Goal: Book appointment/travel/reservation

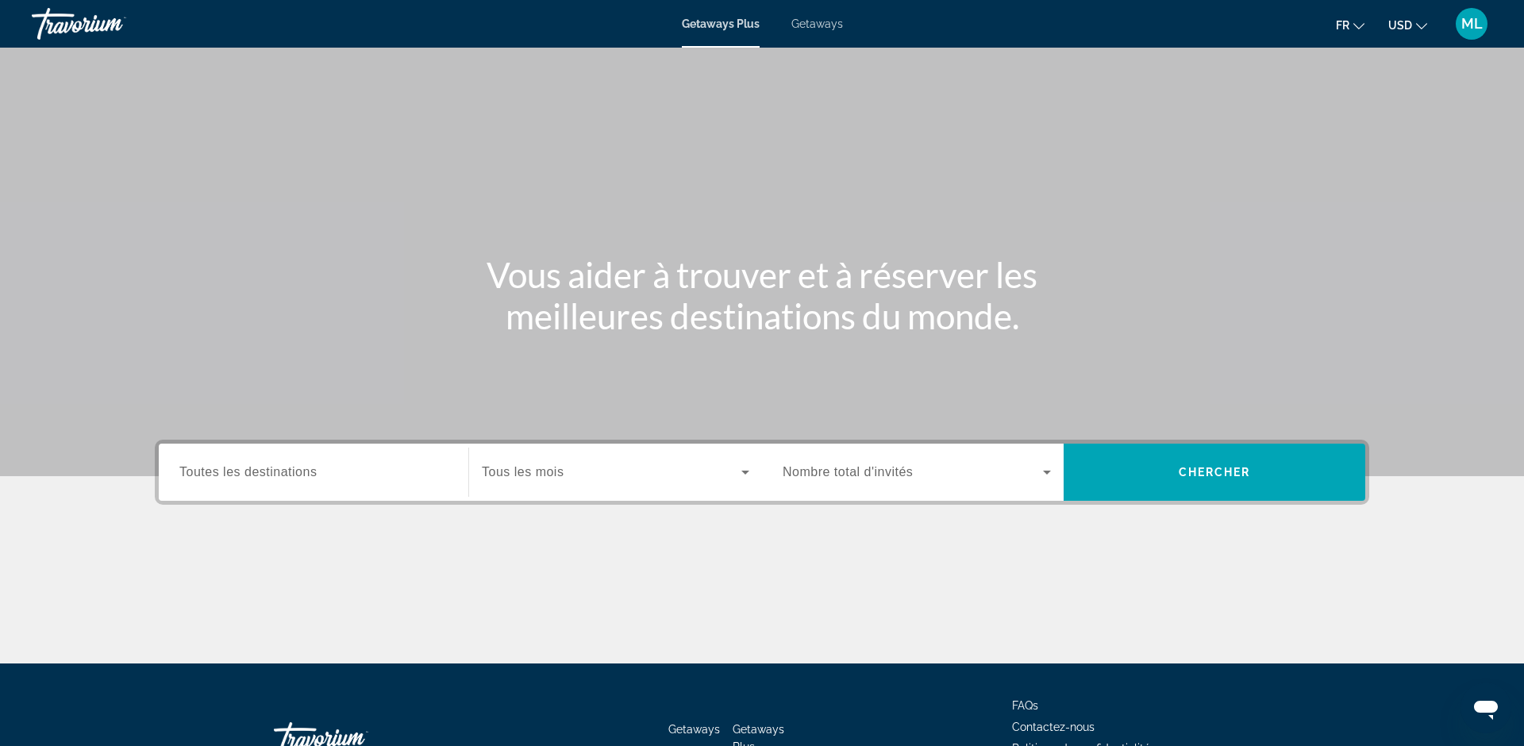
click at [246, 474] on span "Toutes les destinations" at bounding box center [247, 471] width 137 height 13
click at [246, 474] on input "Destination Toutes les destinations" at bounding box center [313, 472] width 268 height 19
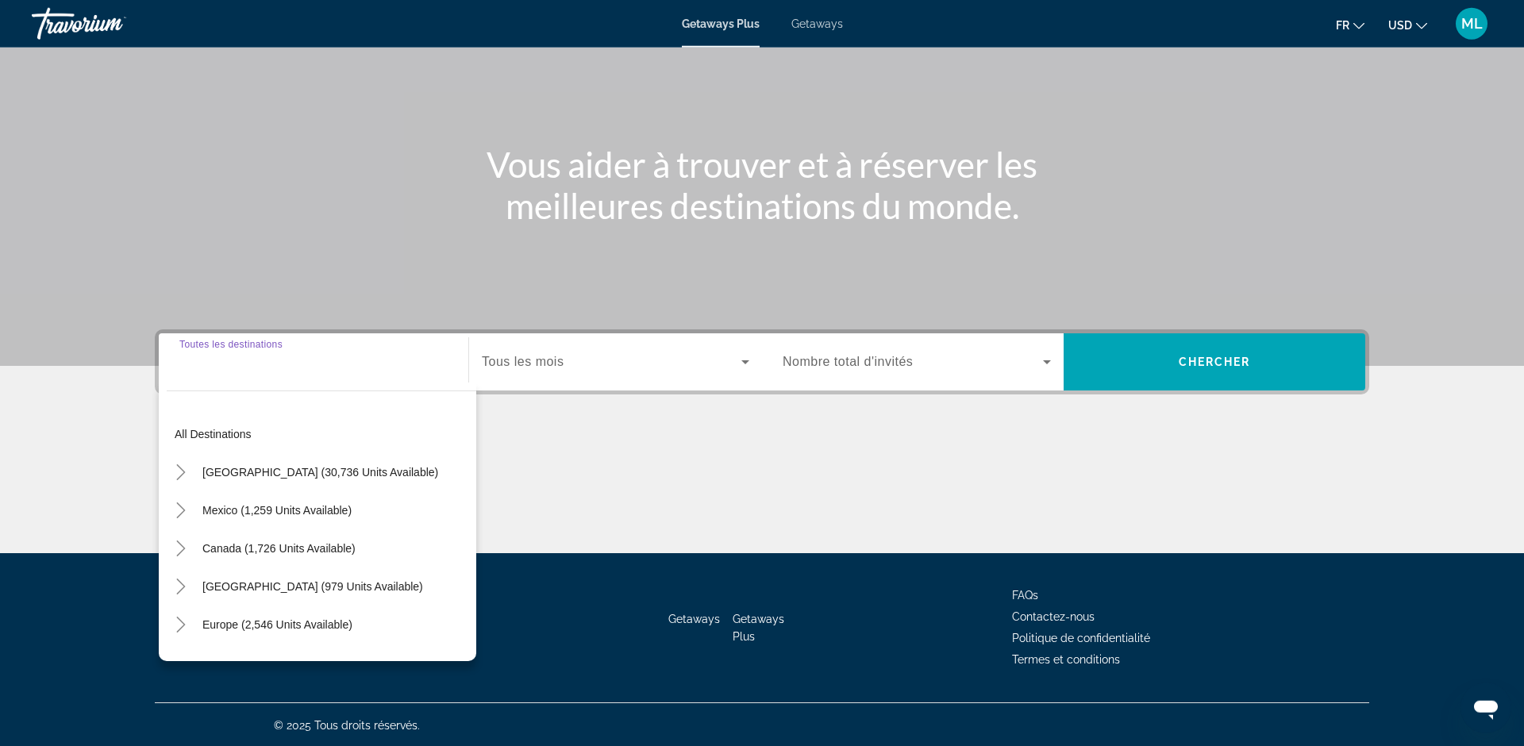
scroll to position [112, 0]
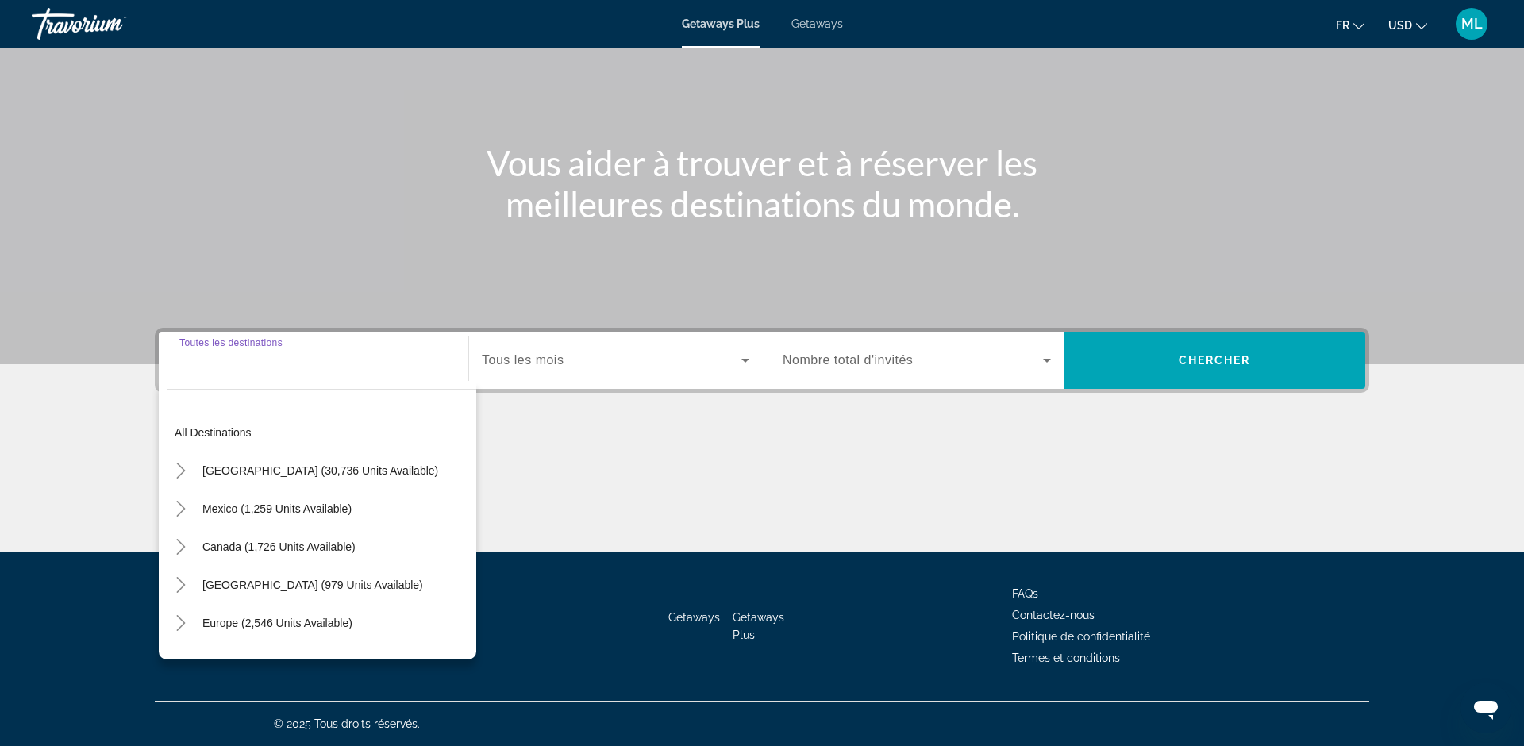
click at [187, 361] on input "Destination Toutes les destinations" at bounding box center [313, 361] width 268 height 19
click at [182, 361] on input "Destination Toutes les destinations" at bounding box center [313, 361] width 268 height 19
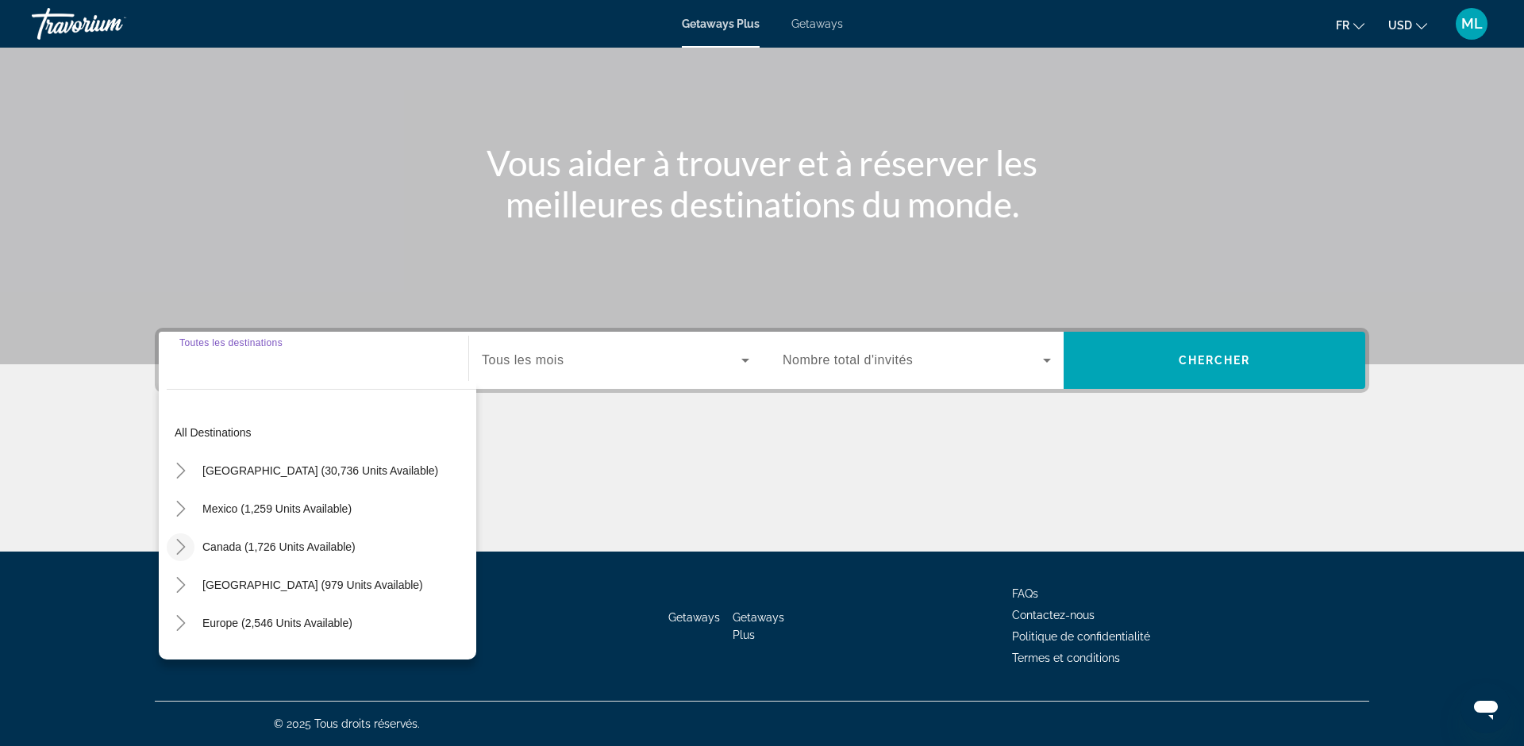
scroll to position [90, 0]
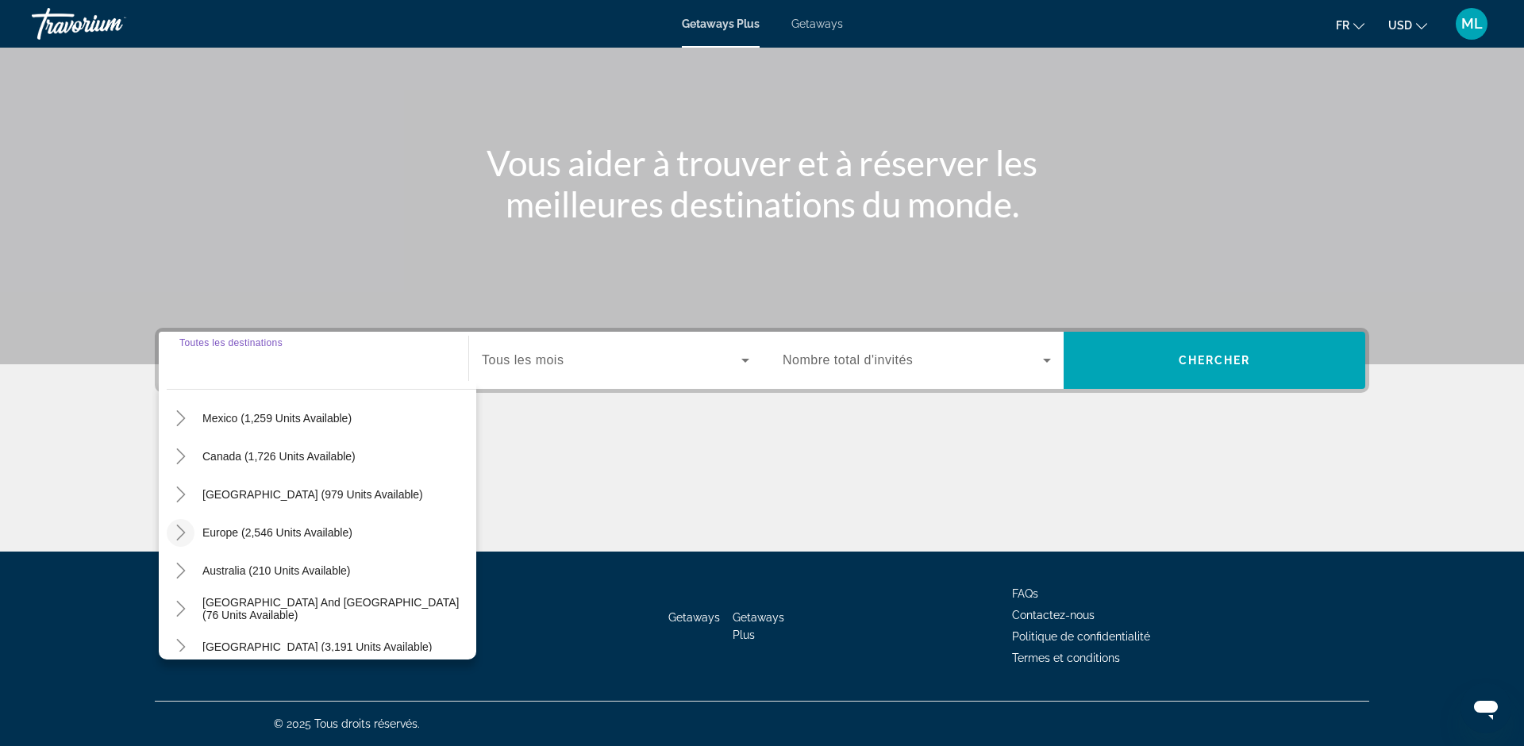
click at [187, 536] on icon "Toggle Europe (2,546 units available)" at bounding box center [181, 533] width 16 height 16
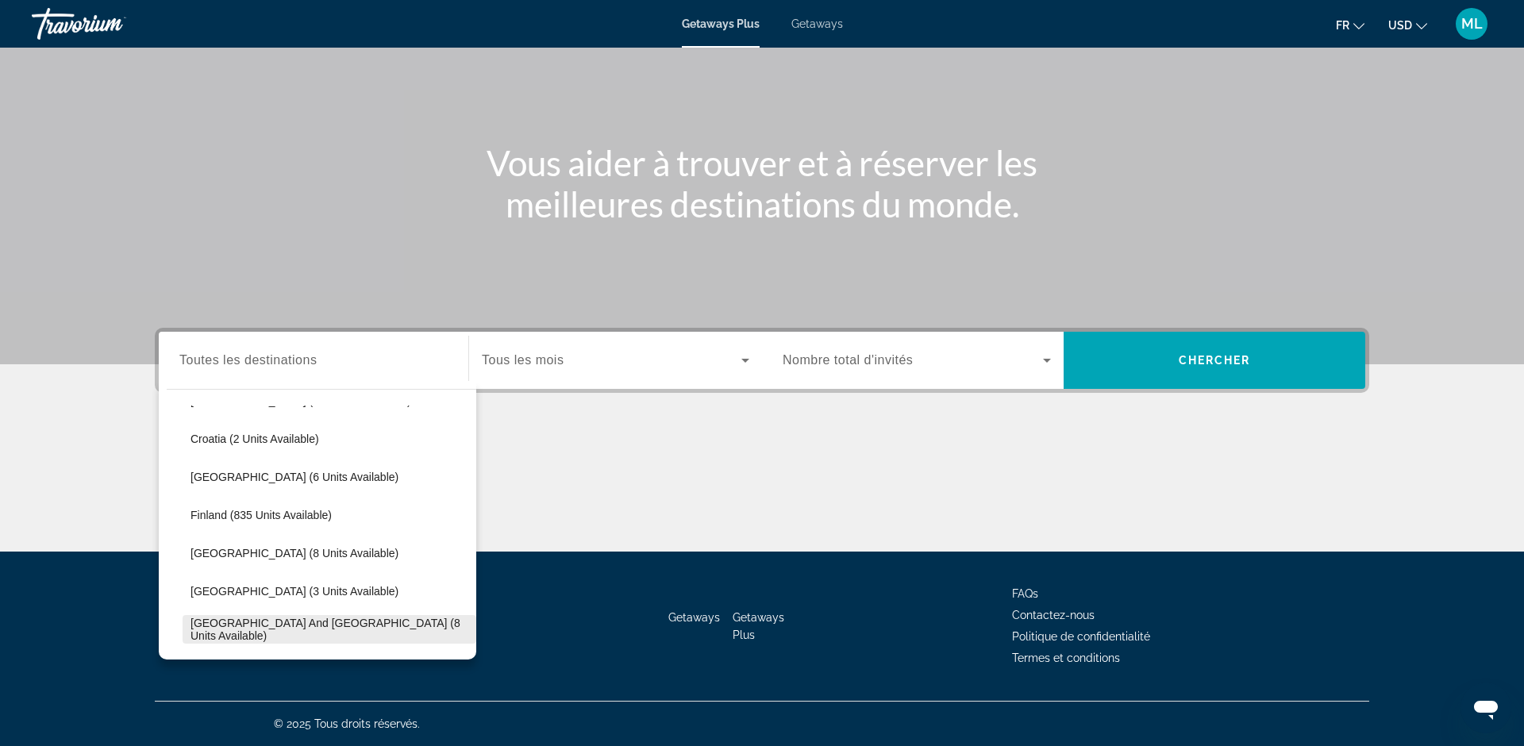
scroll to position [271, 0]
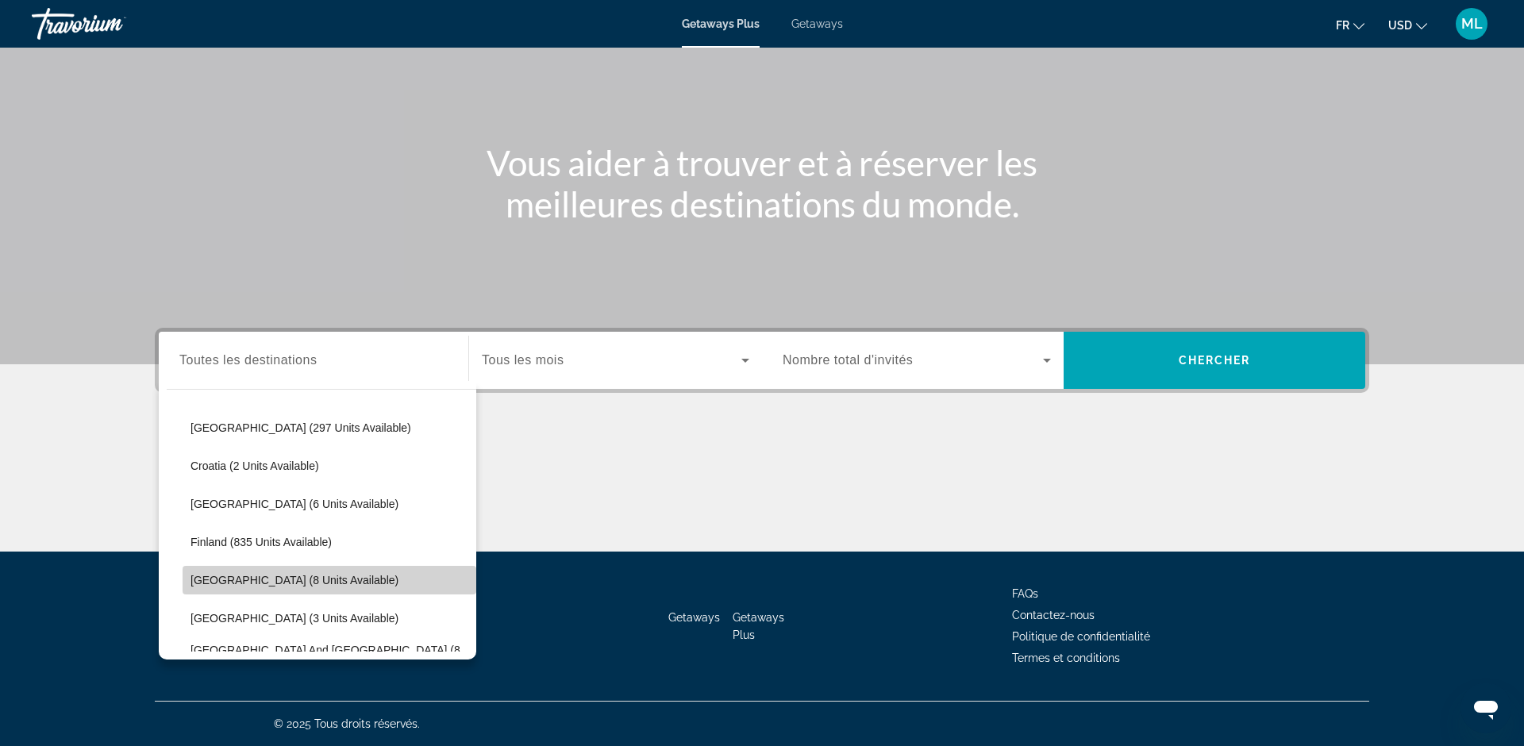
click at [202, 579] on span "[GEOGRAPHIC_DATA] (8 units available)" at bounding box center [294, 580] width 208 height 13
type input "**********"
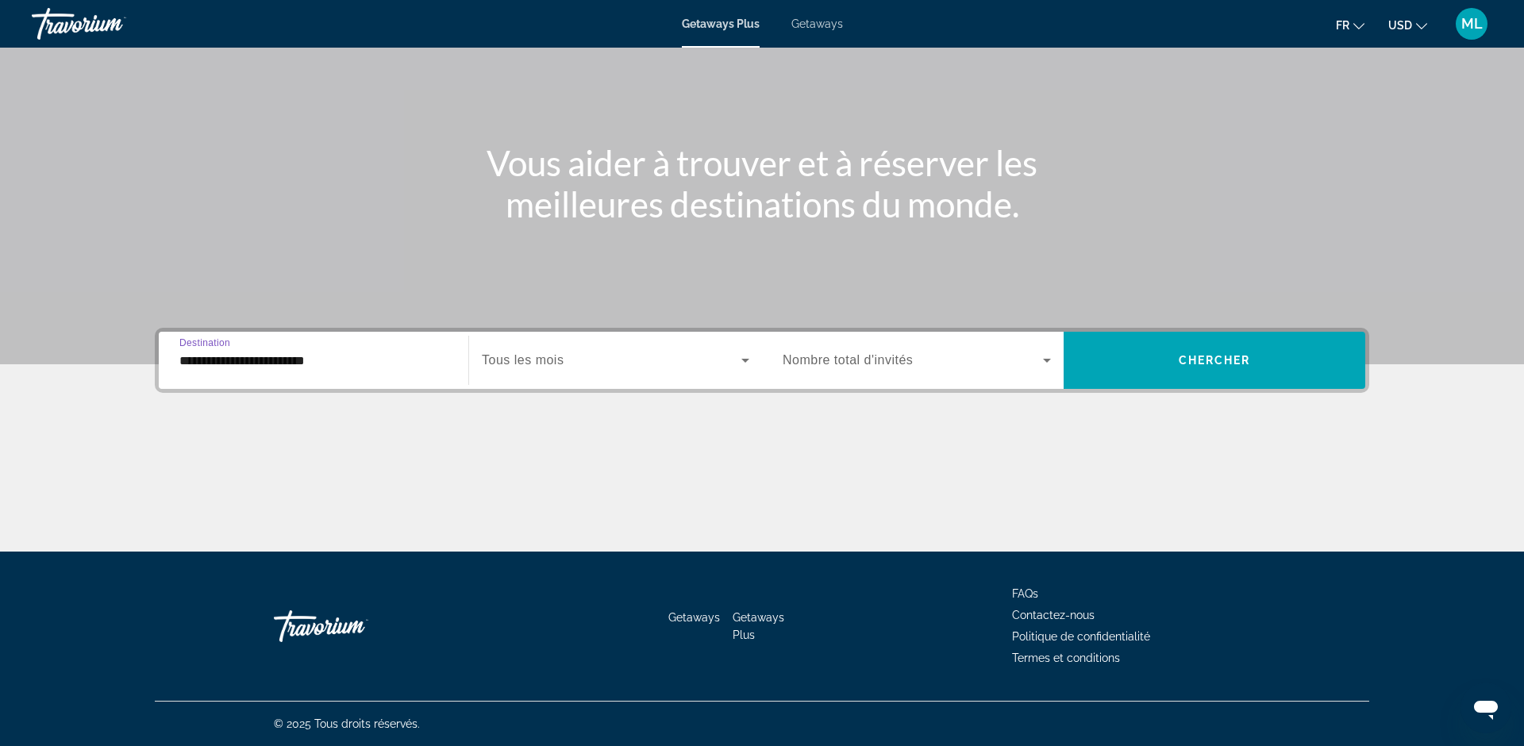
click at [558, 366] on span "Tous les mois" at bounding box center [523, 359] width 82 height 13
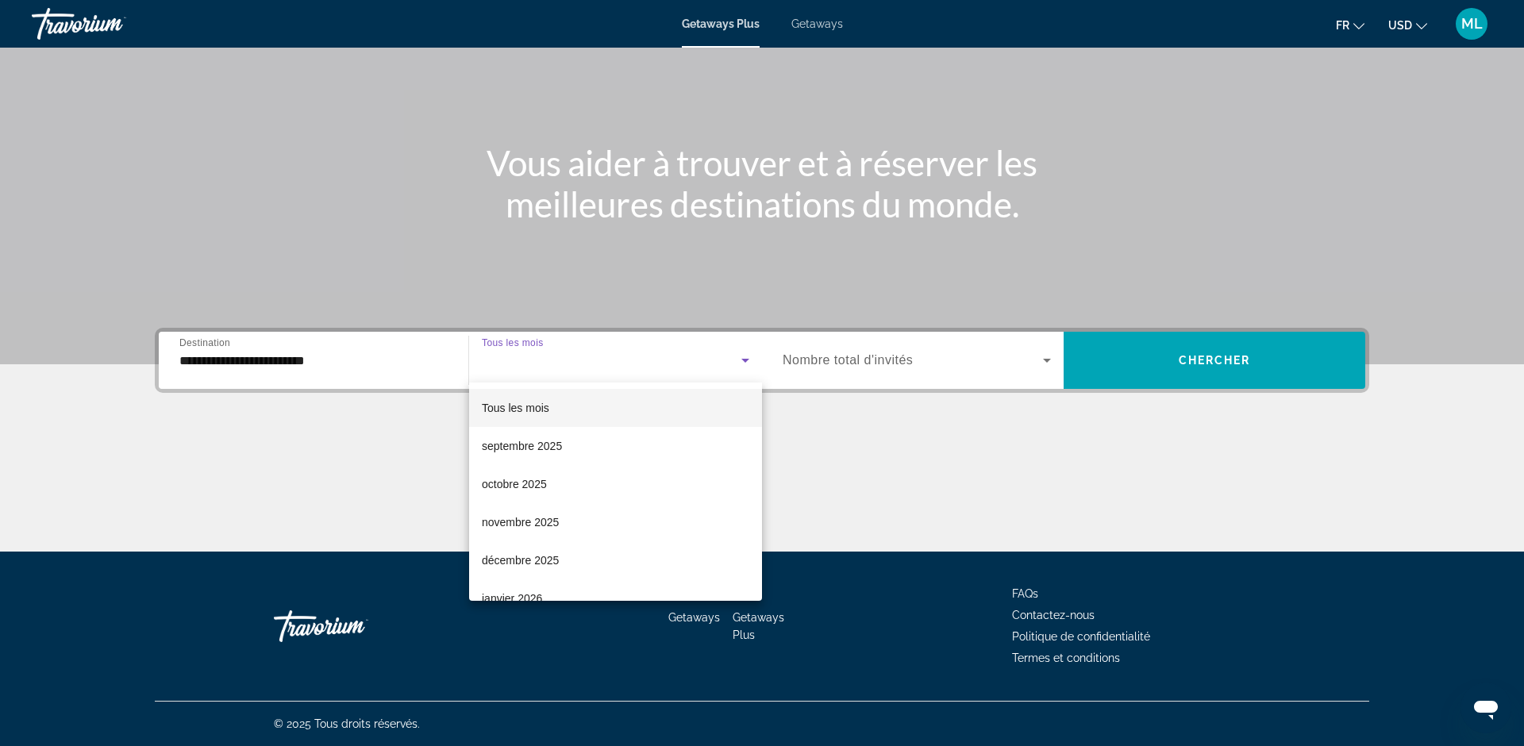
click at [558, 366] on div at bounding box center [762, 373] width 1524 height 746
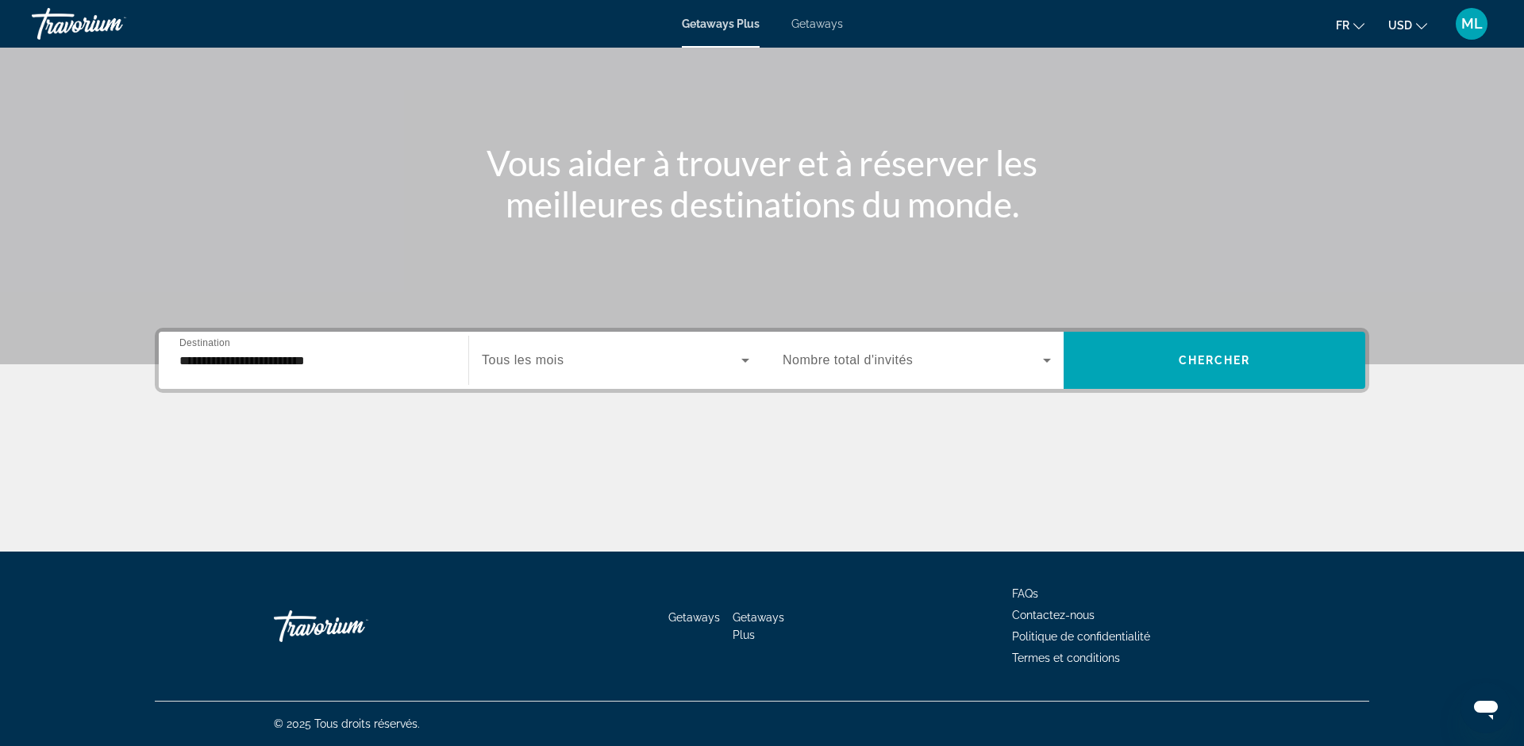
click at [1029, 365] on span "Search widget" at bounding box center [913, 360] width 260 height 19
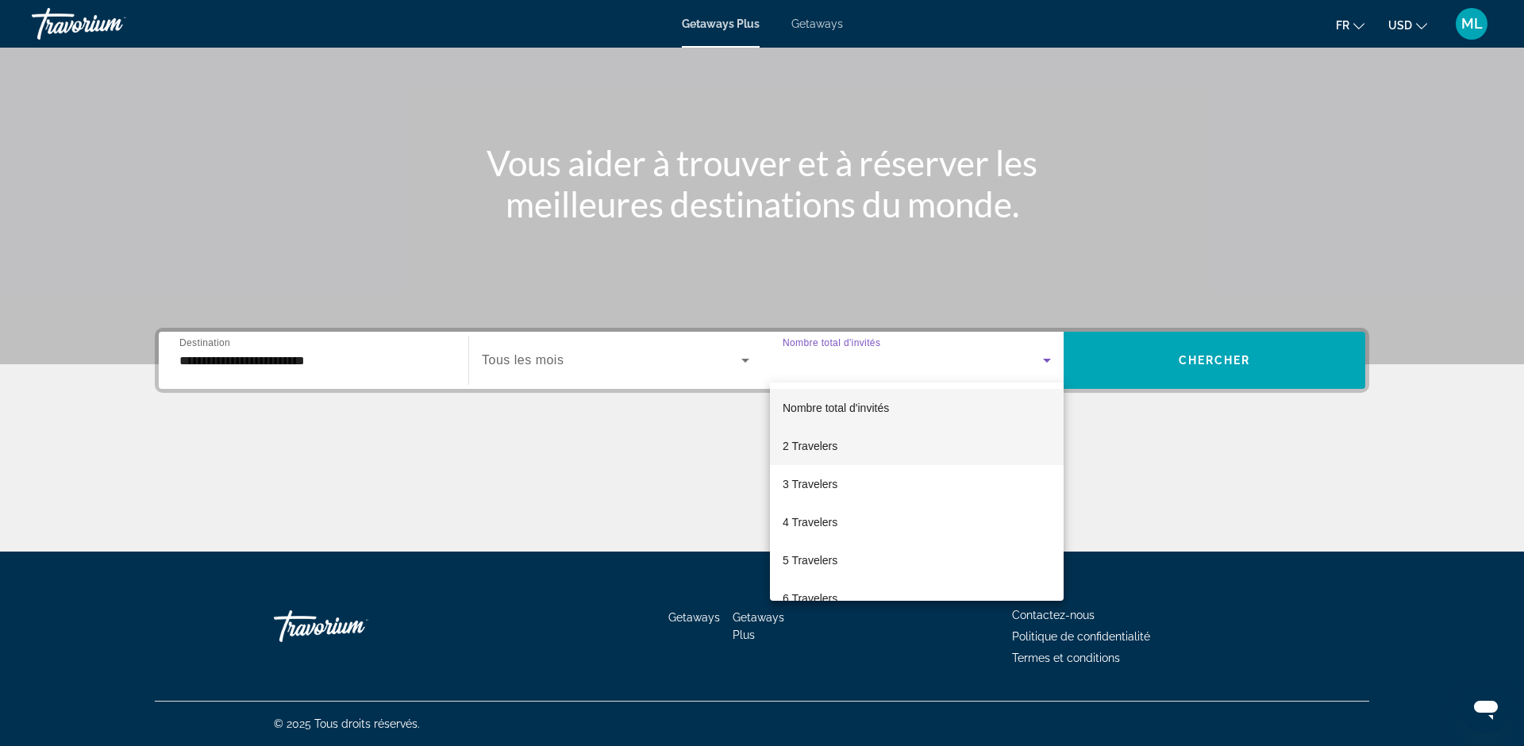
click at [863, 439] on mat-option "2 Travelers" at bounding box center [917, 446] width 294 height 38
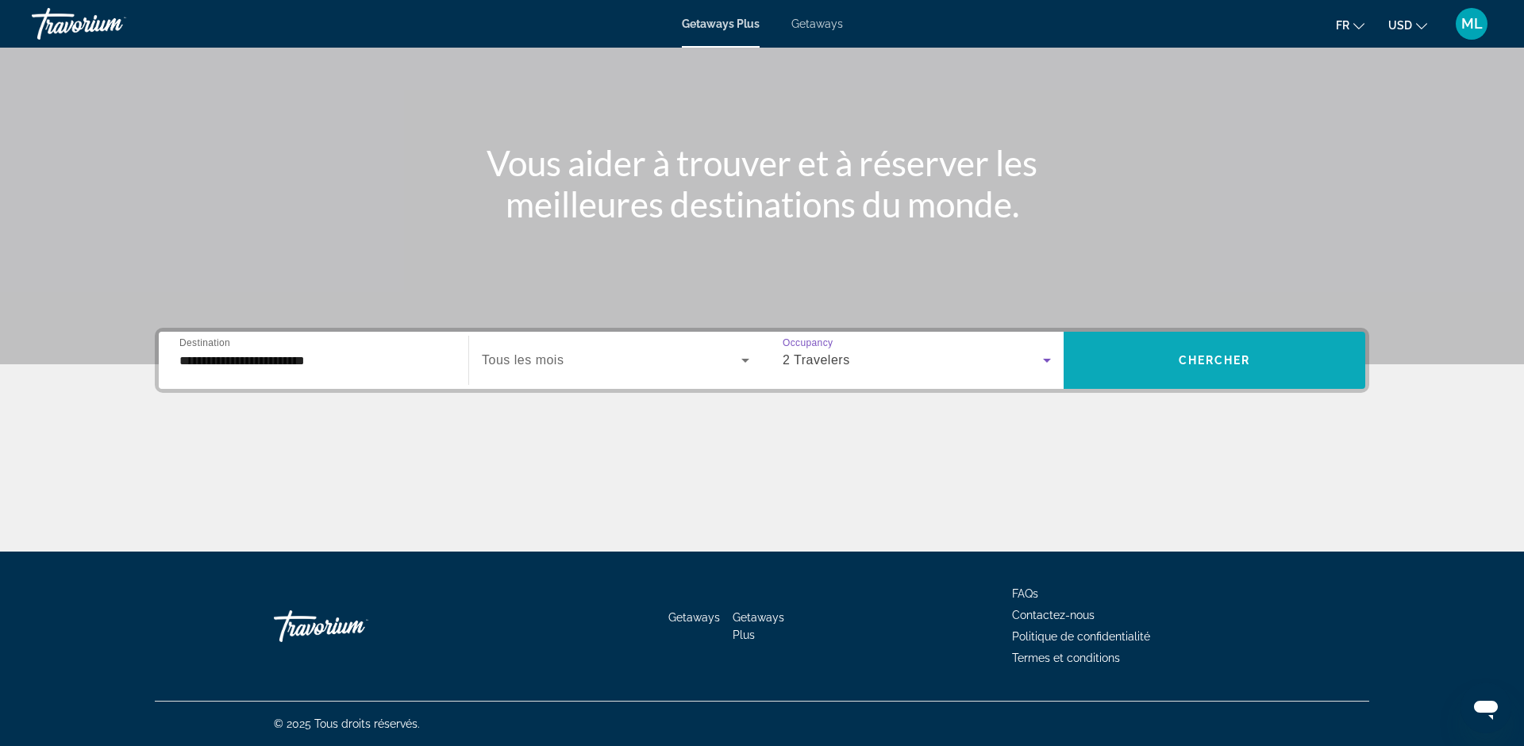
click at [1209, 362] on span "Chercher" at bounding box center [1215, 360] width 72 height 13
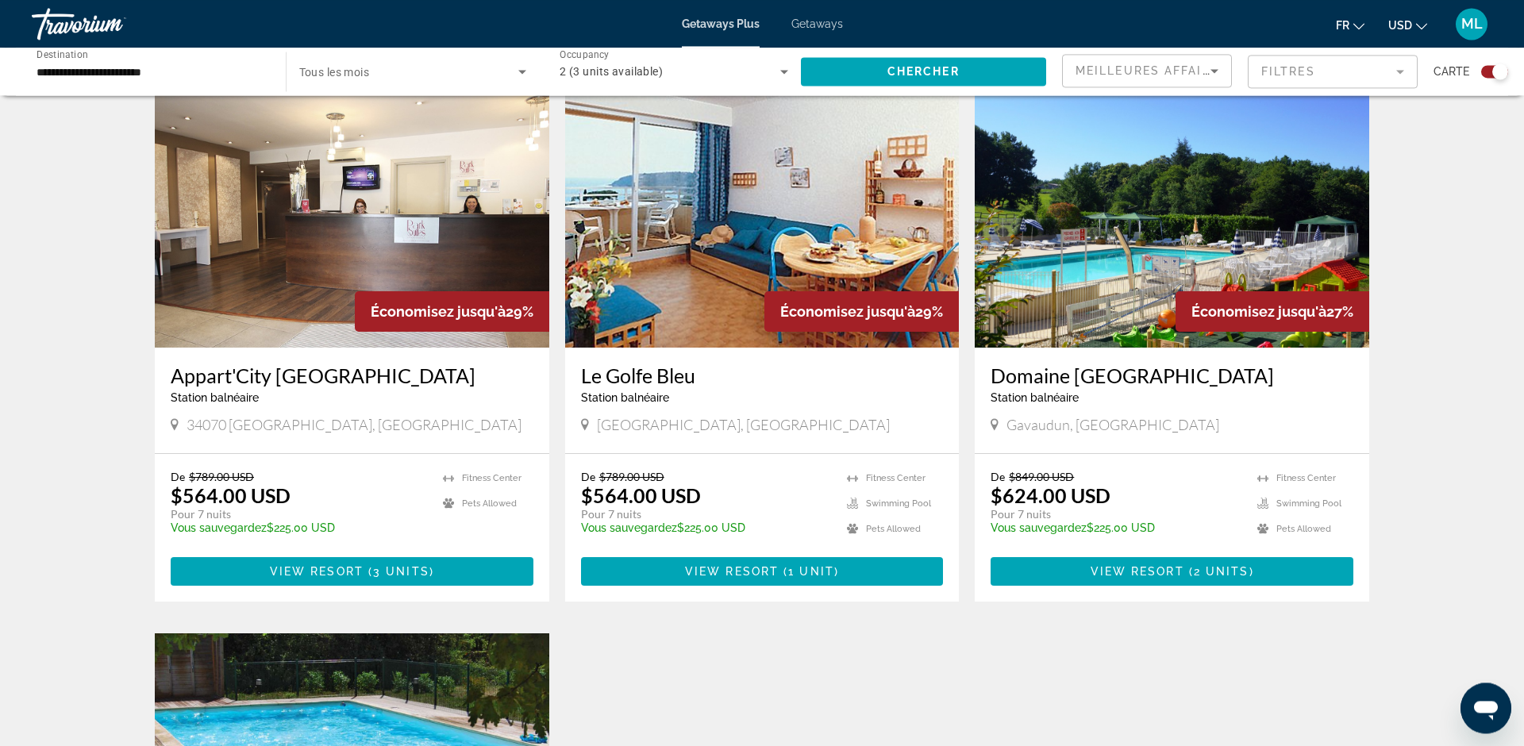
scroll to position [567, 0]
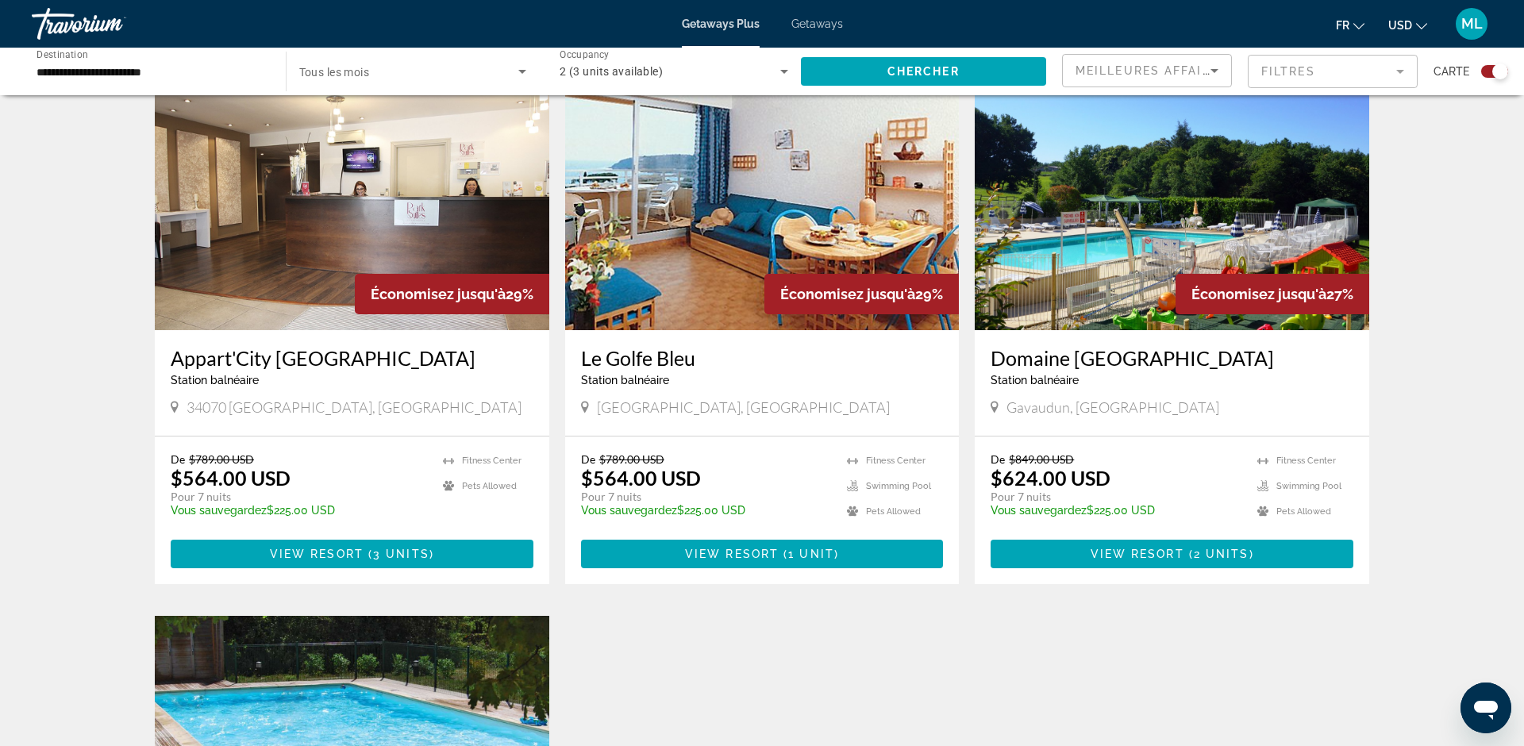
click at [325, 257] on img "Main content" at bounding box center [352, 203] width 394 height 254
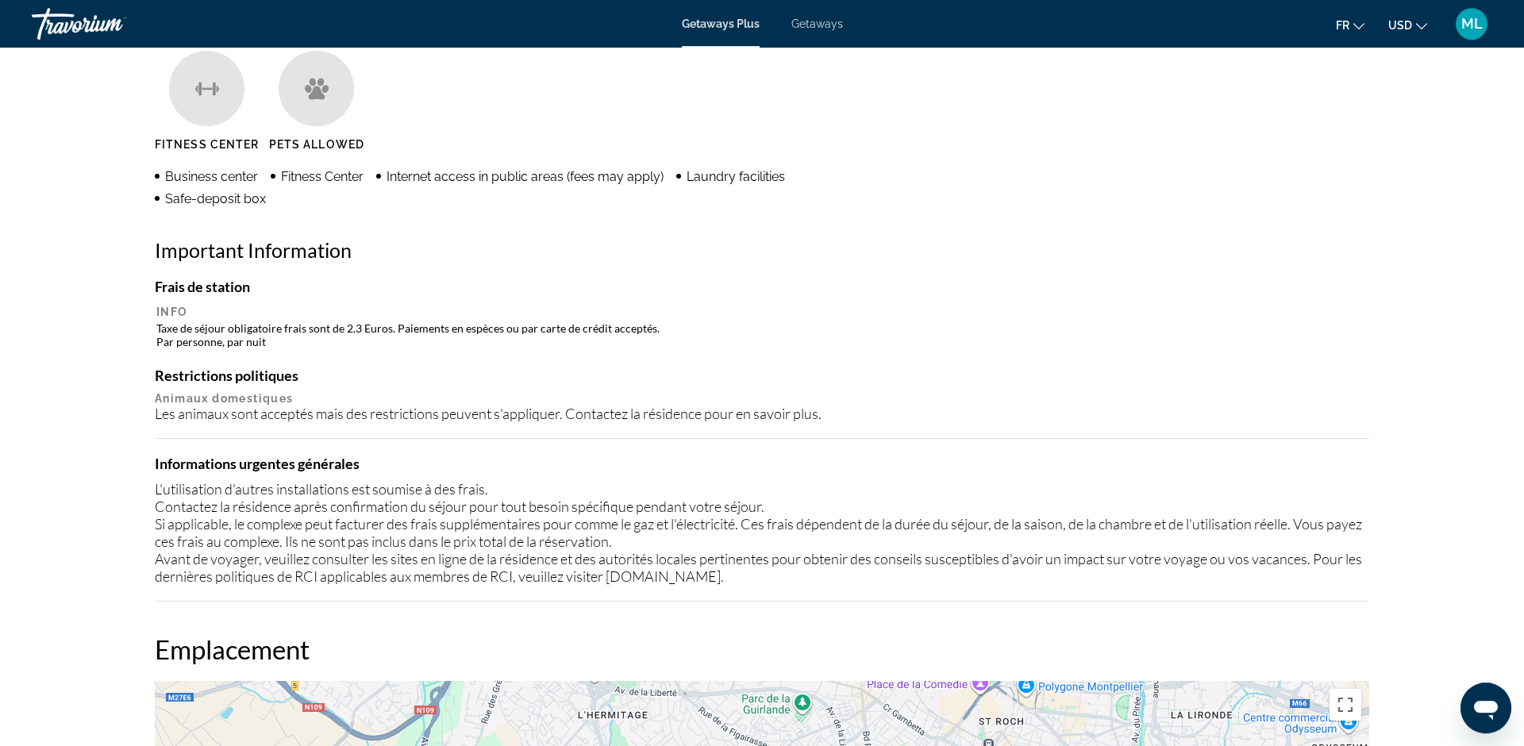
scroll to position [1295, 0]
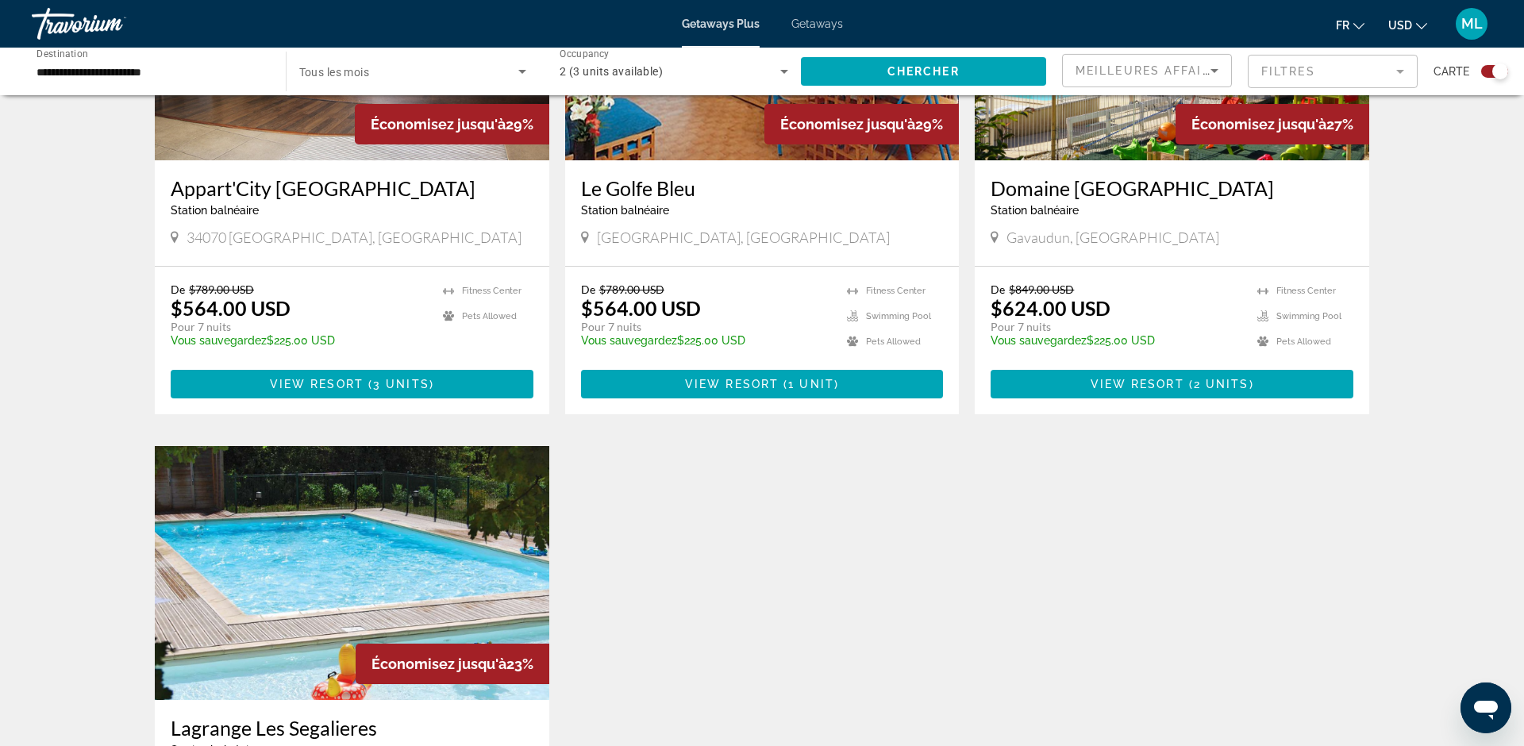
scroll to position [810, 0]
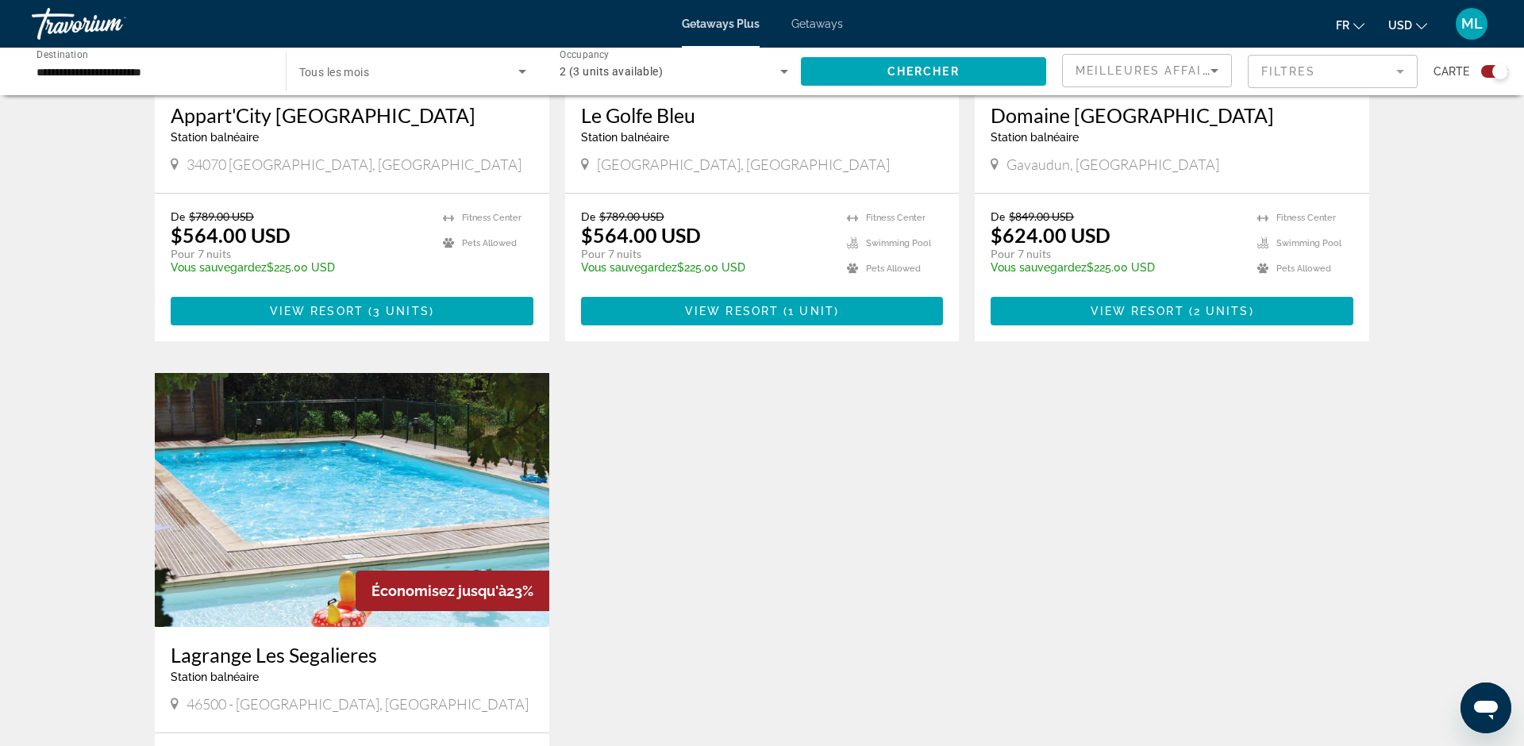
click at [379, 466] on img "Main content" at bounding box center [352, 500] width 394 height 254
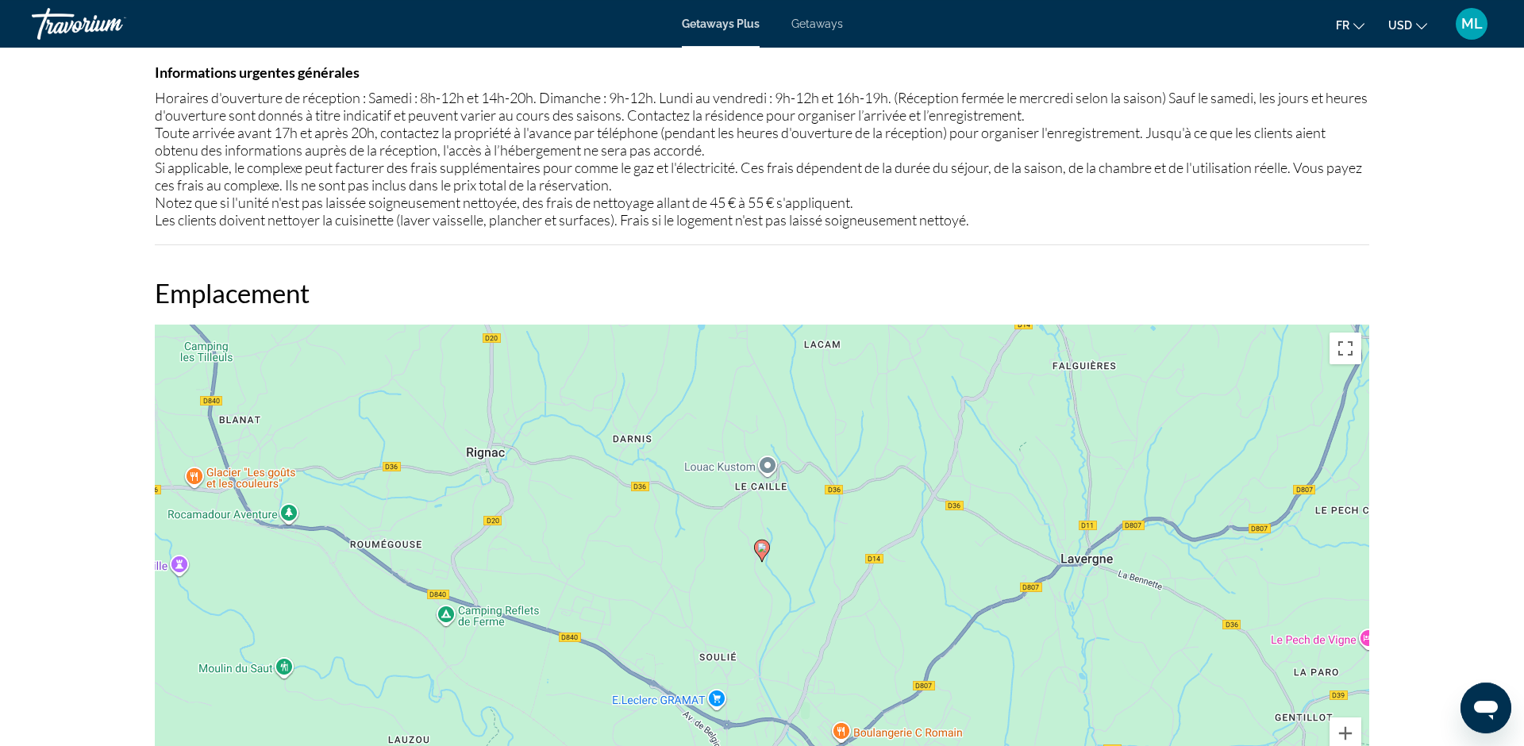
scroll to position [1743, 0]
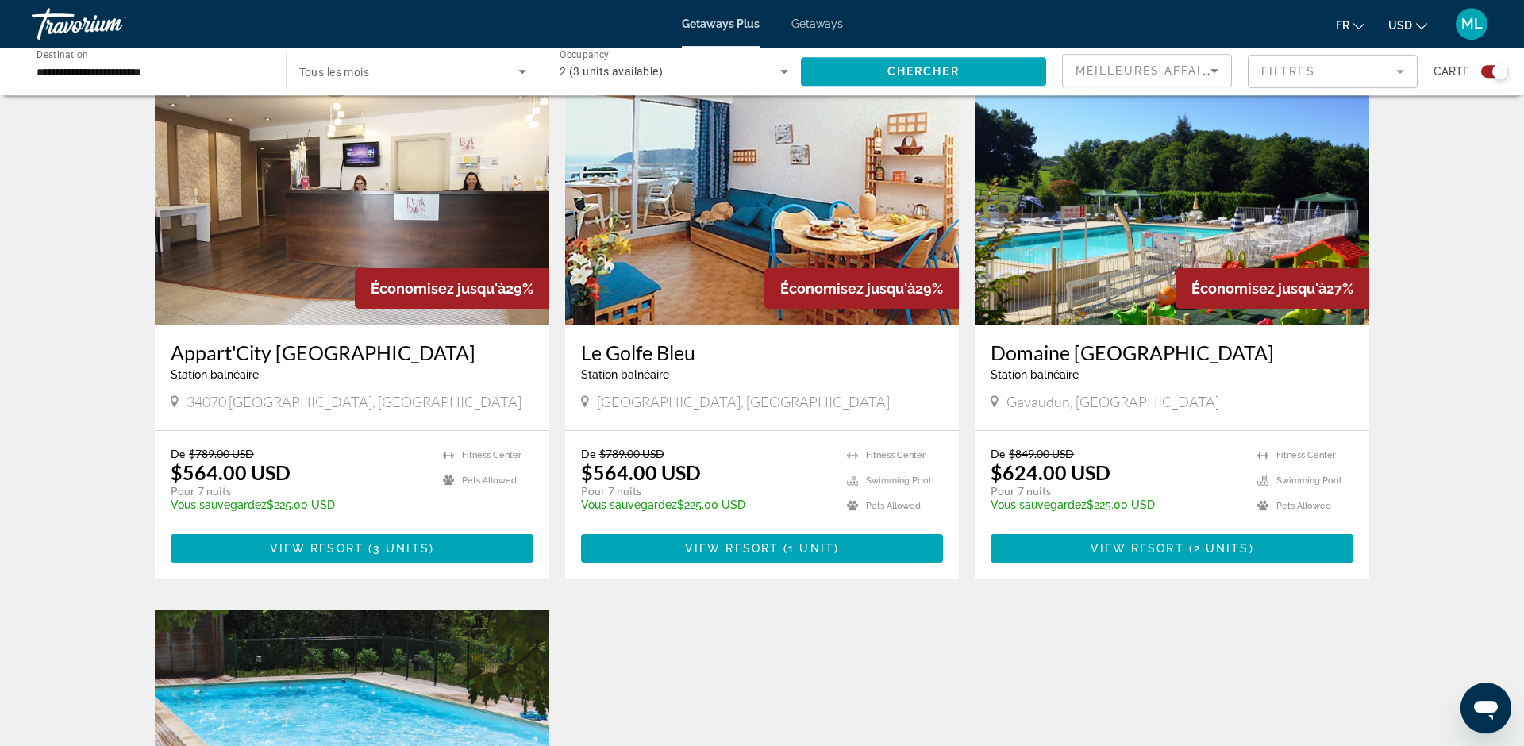
scroll to position [648, 0]
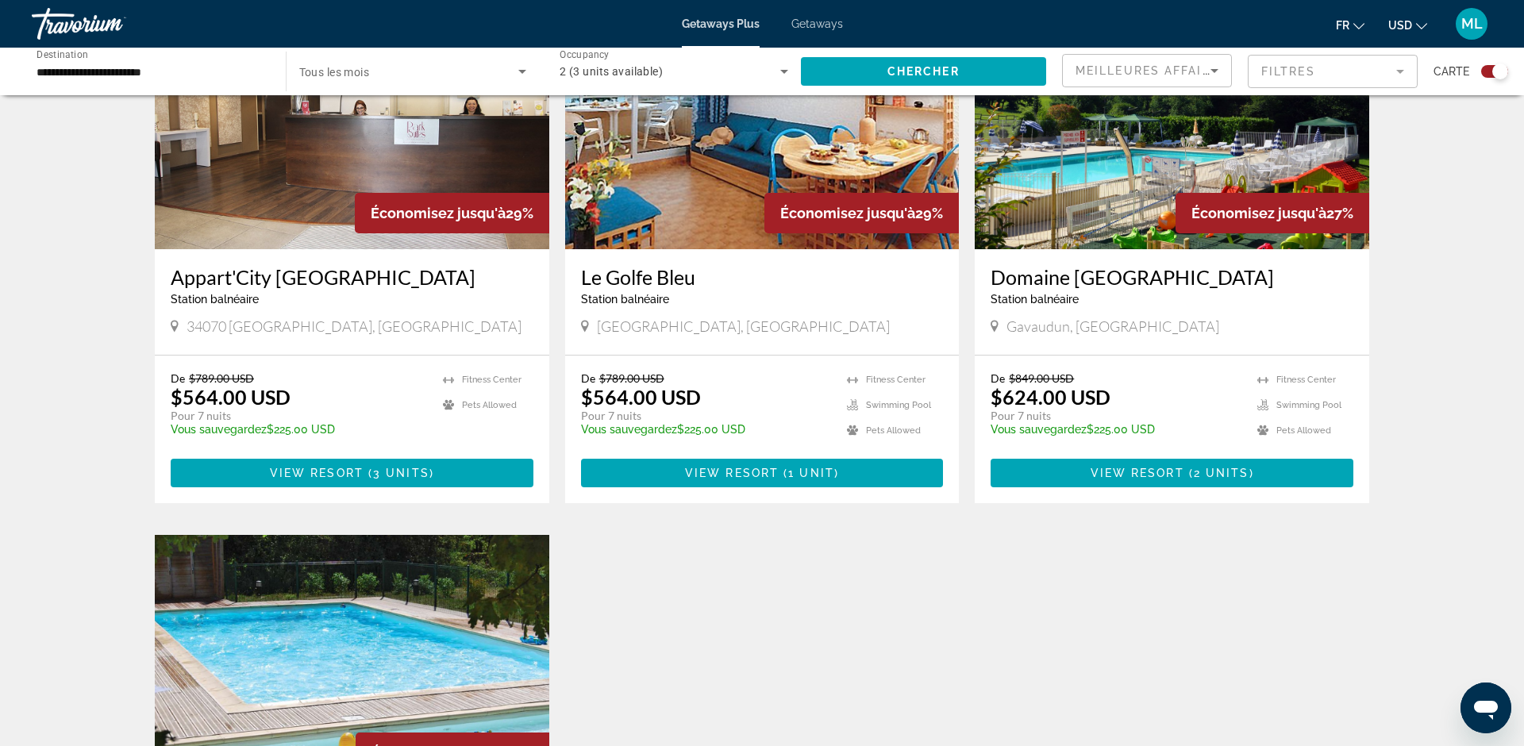
click at [1117, 209] on img "Main content" at bounding box center [1172, 122] width 394 height 254
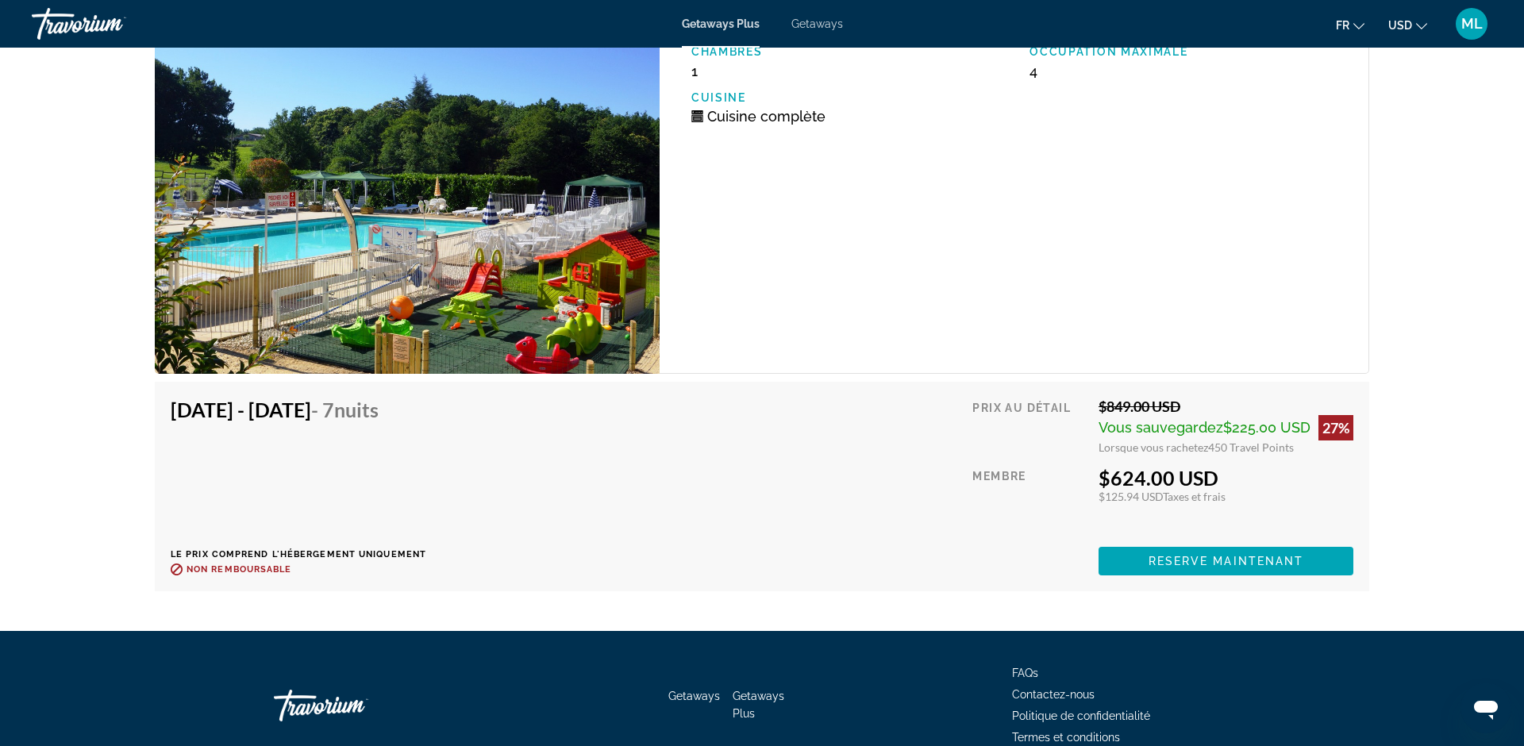
scroll to position [2995, 0]
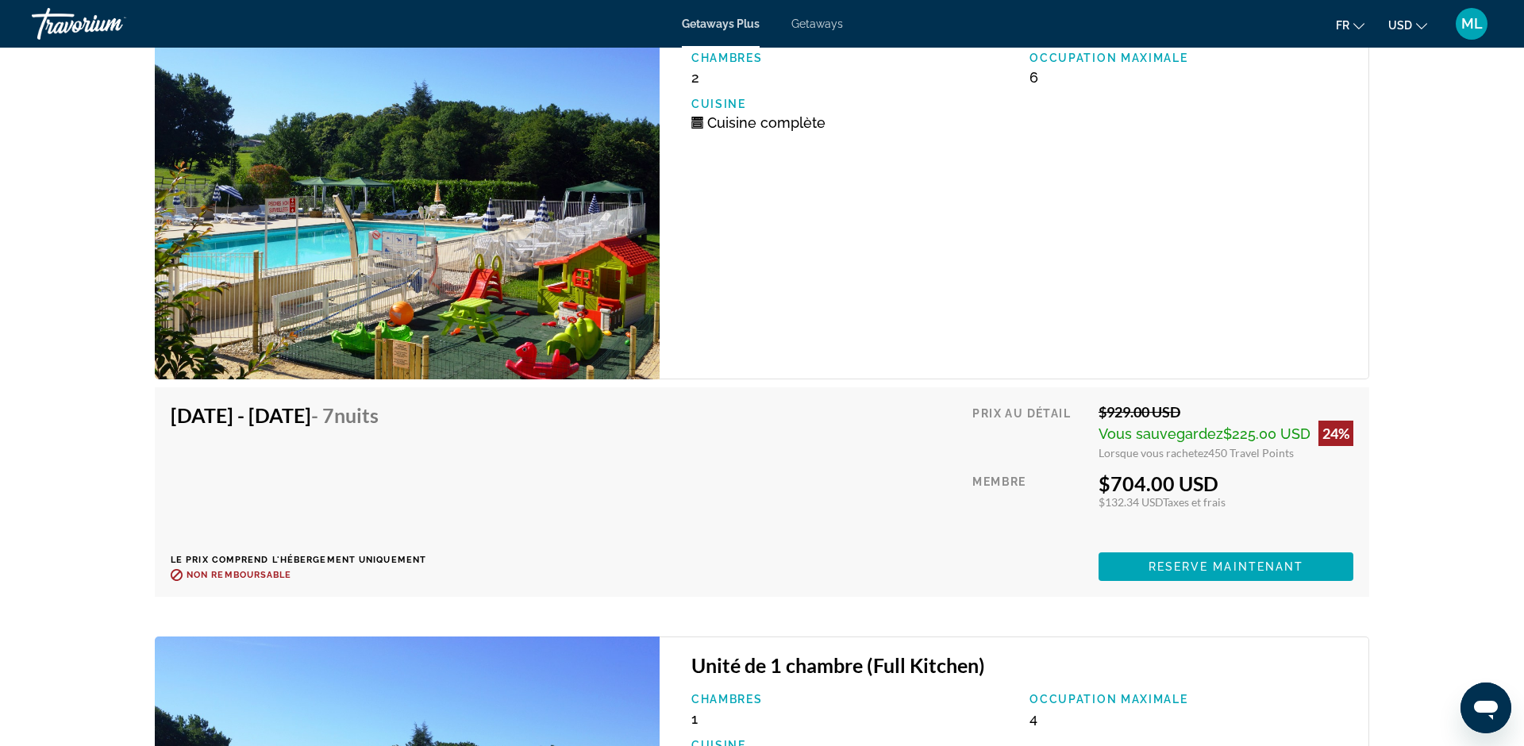
drag, startPoint x: 1110, startPoint y: 483, endPoint x: 1218, endPoint y: 486, distance: 108.0
click at [1218, 486] on div "$704.00 USD" at bounding box center [1225, 483] width 255 height 24
click at [1102, 484] on div "$704.00 USD" at bounding box center [1225, 483] width 255 height 24
drag, startPoint x: 1102, startPoint y: 484, endPoint x: 1172, endPoint y: 485, distance: 69.8
click at [1172, 485] on div "$704.00 USD" at bounding box center [1225, 483] width 255 height 24
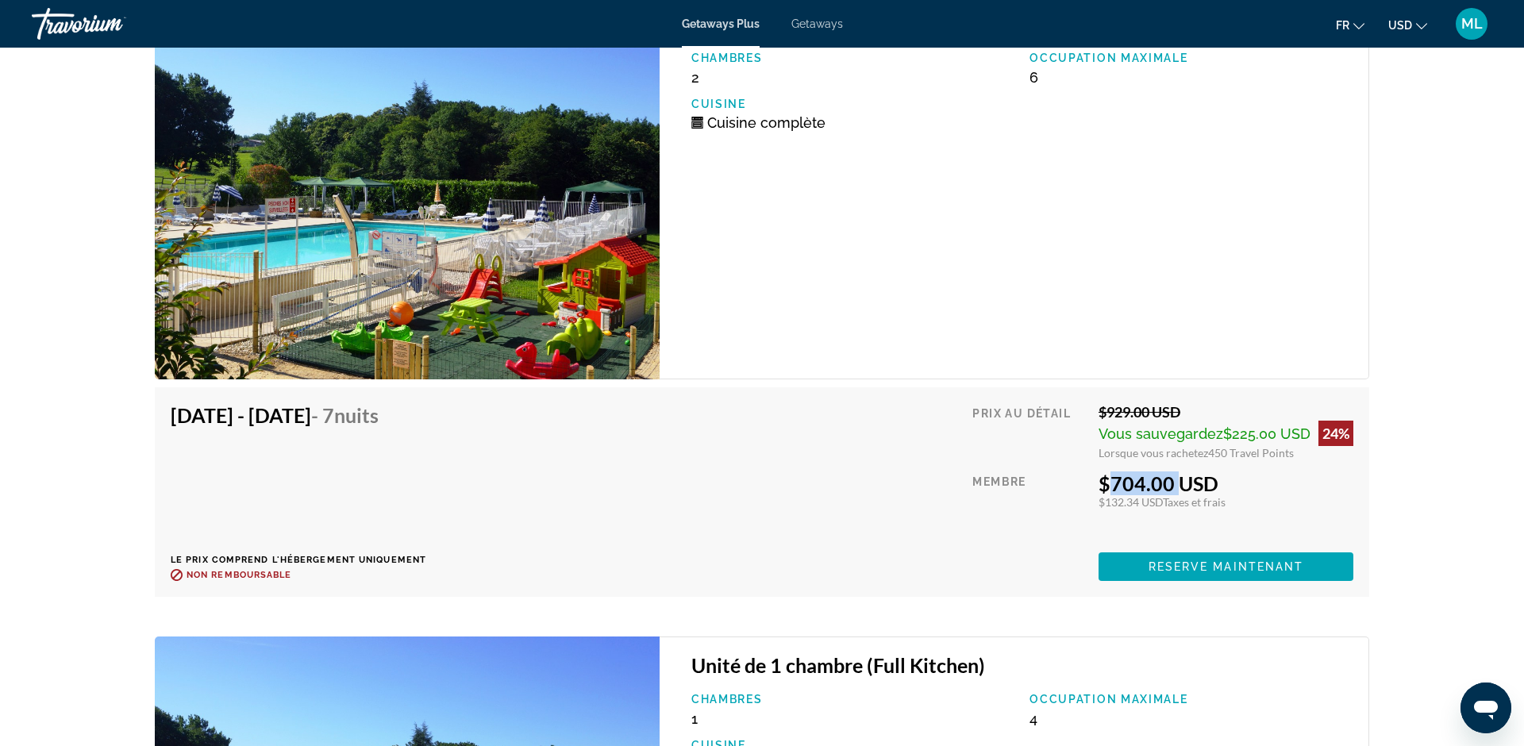
copy div "$704.00"
